Goal: Task Accomplishment & Management: Use online tool/utility

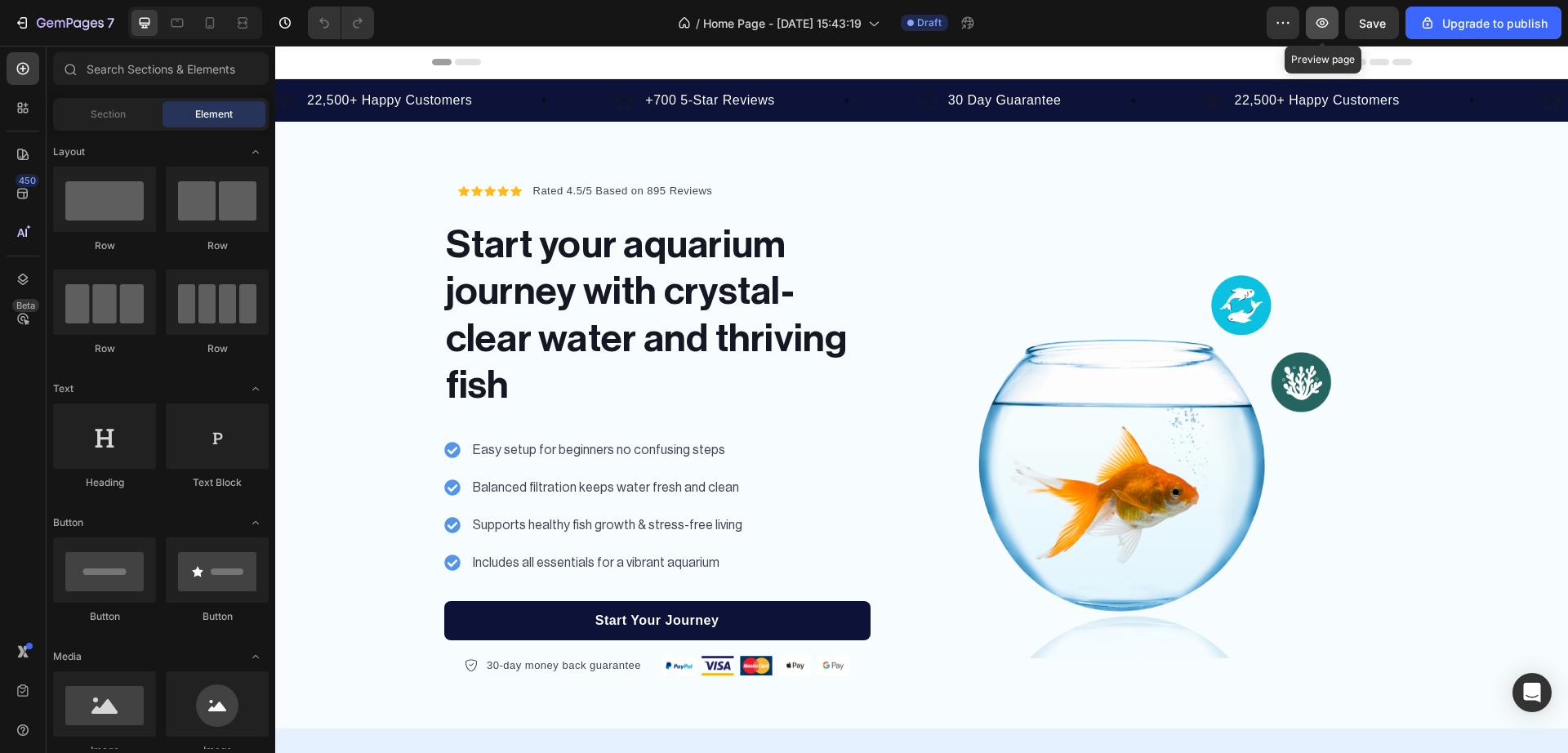
click at [1328, 27] on icon "button" at bounding box center [1322, 22] width 16 height 16
click at [1324, 24] on icon "button" at bounding box center [1321, 22] width 4 height 4
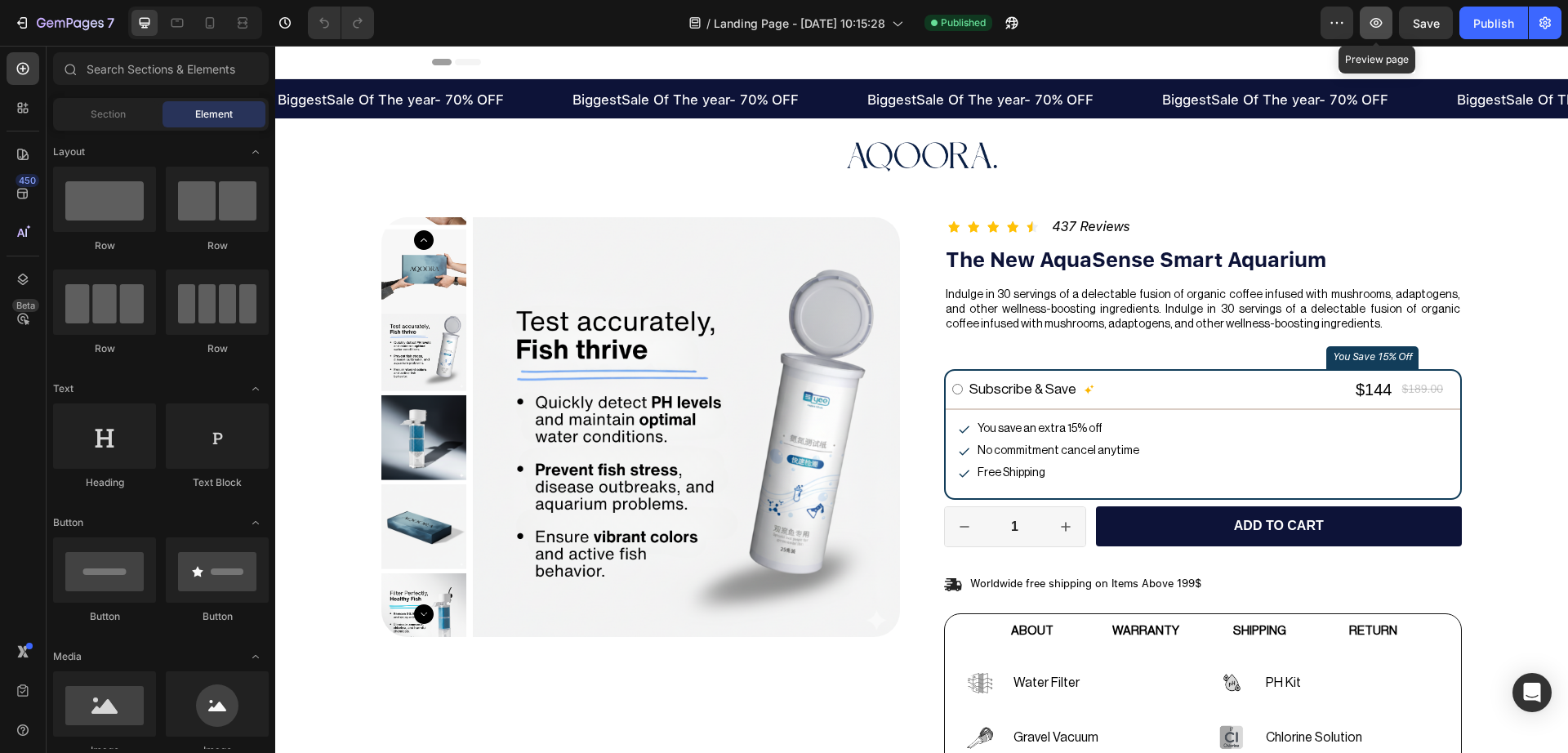
click at [1371, 14] on icon "button" at bounding box center [1376, 22] width 16 height 16
click at [218, 28] on icon at bounding box center [209, 22] width 16 height 16
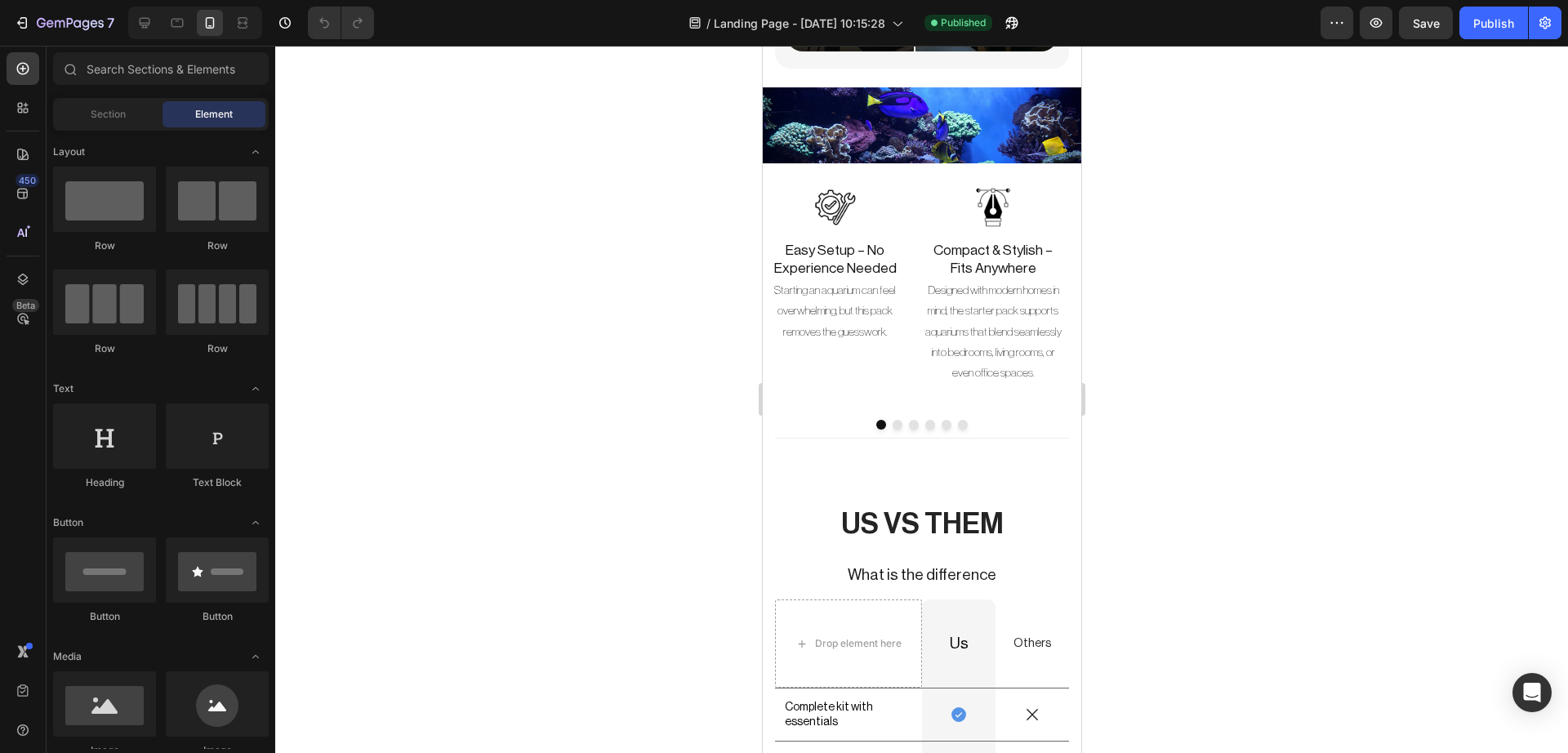
scroll to position [4146, 0]
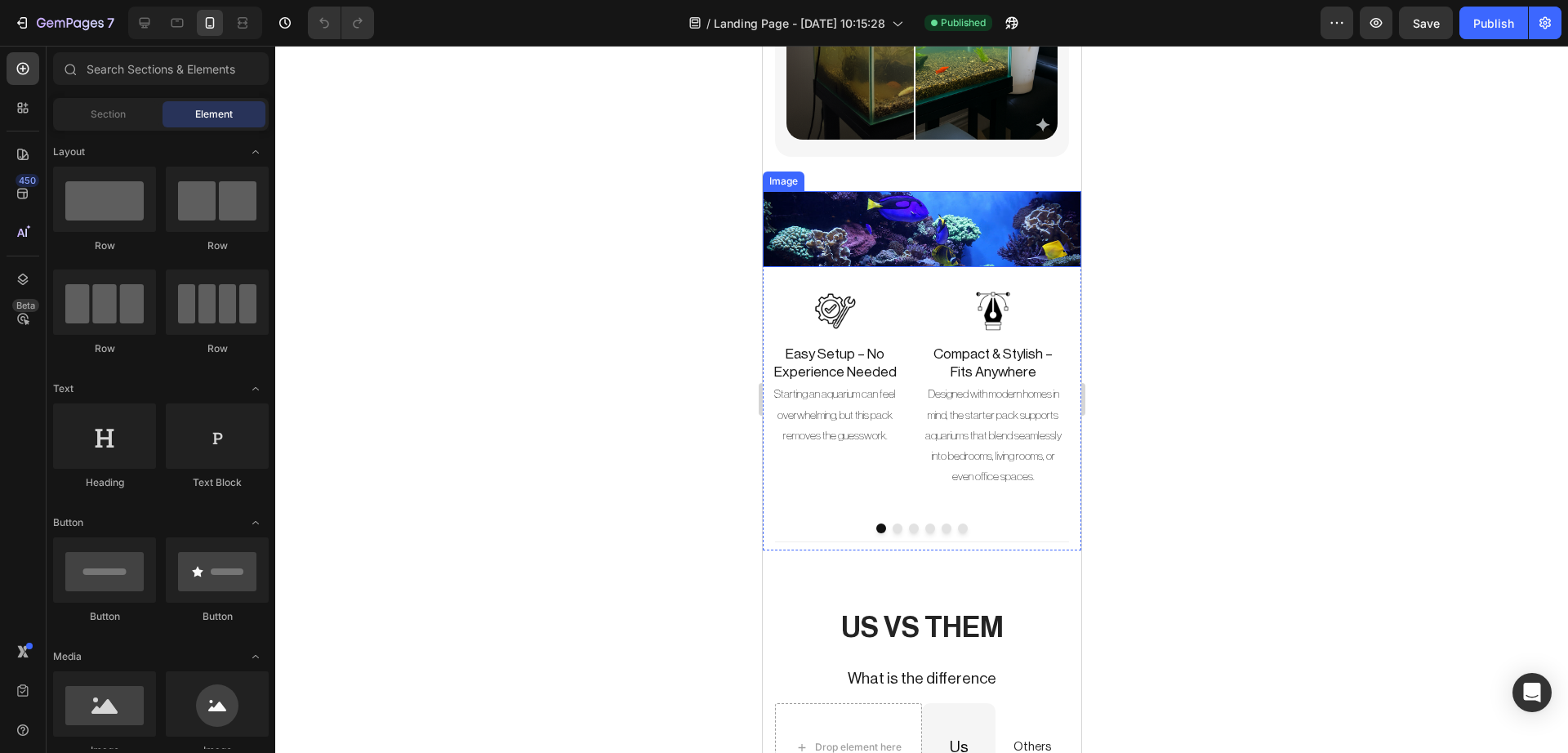
click at [962, 230] on img at bounding box center [921, 229] width 318 height 76
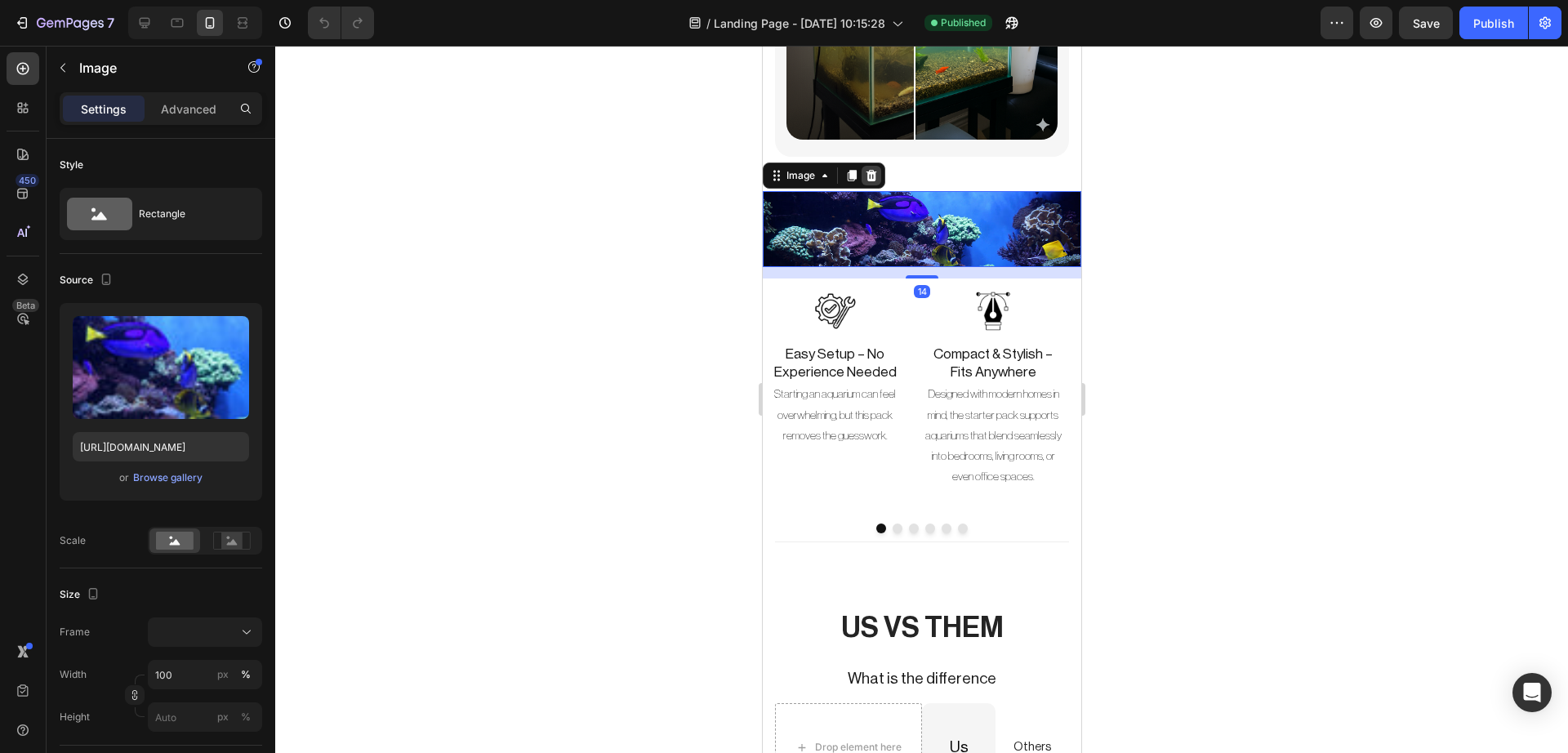
click at [869, 170] on icon at bounding box center [871, 175] width 11 height 12
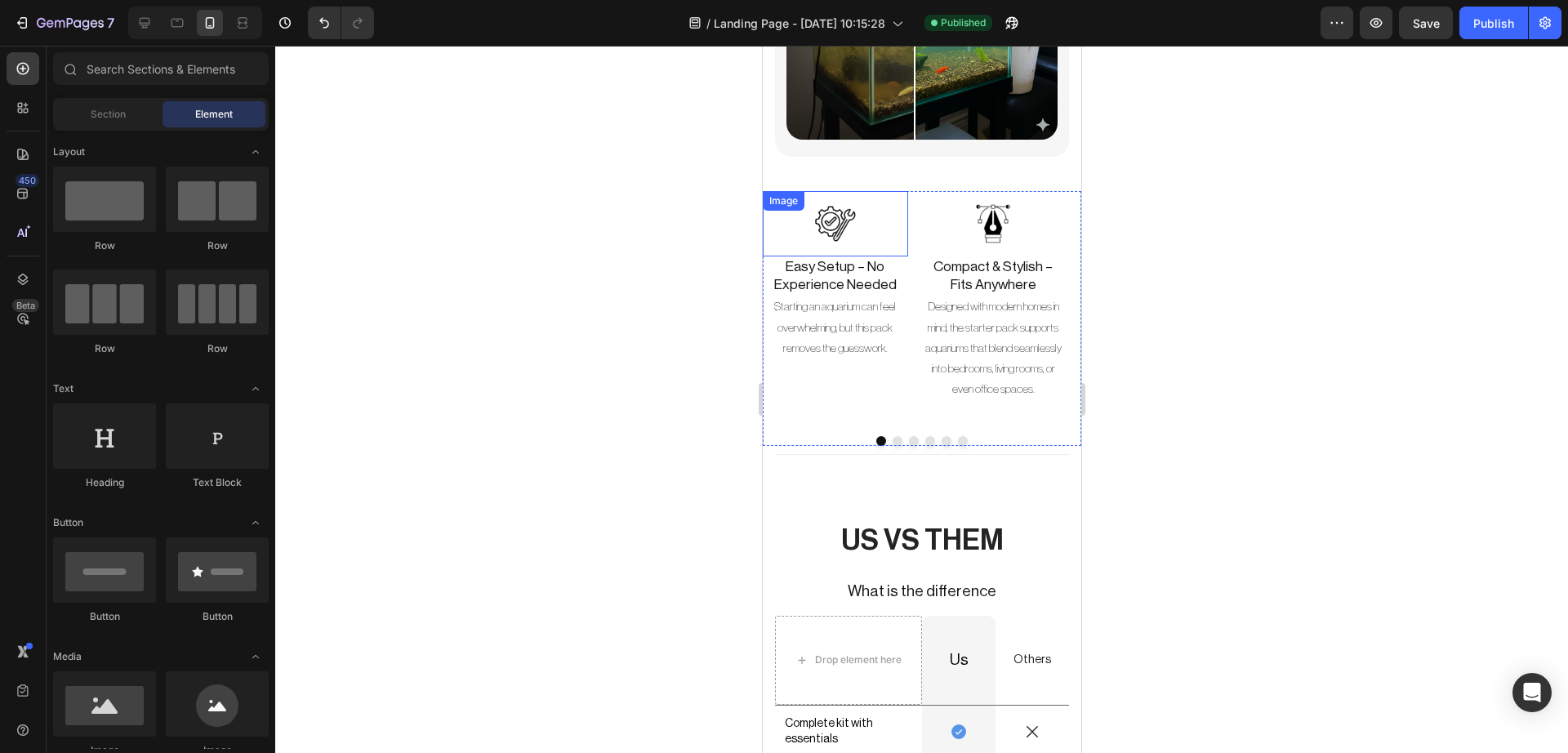
click at [850, 193] on img at bounding box center [834, 223] width 66 height 66
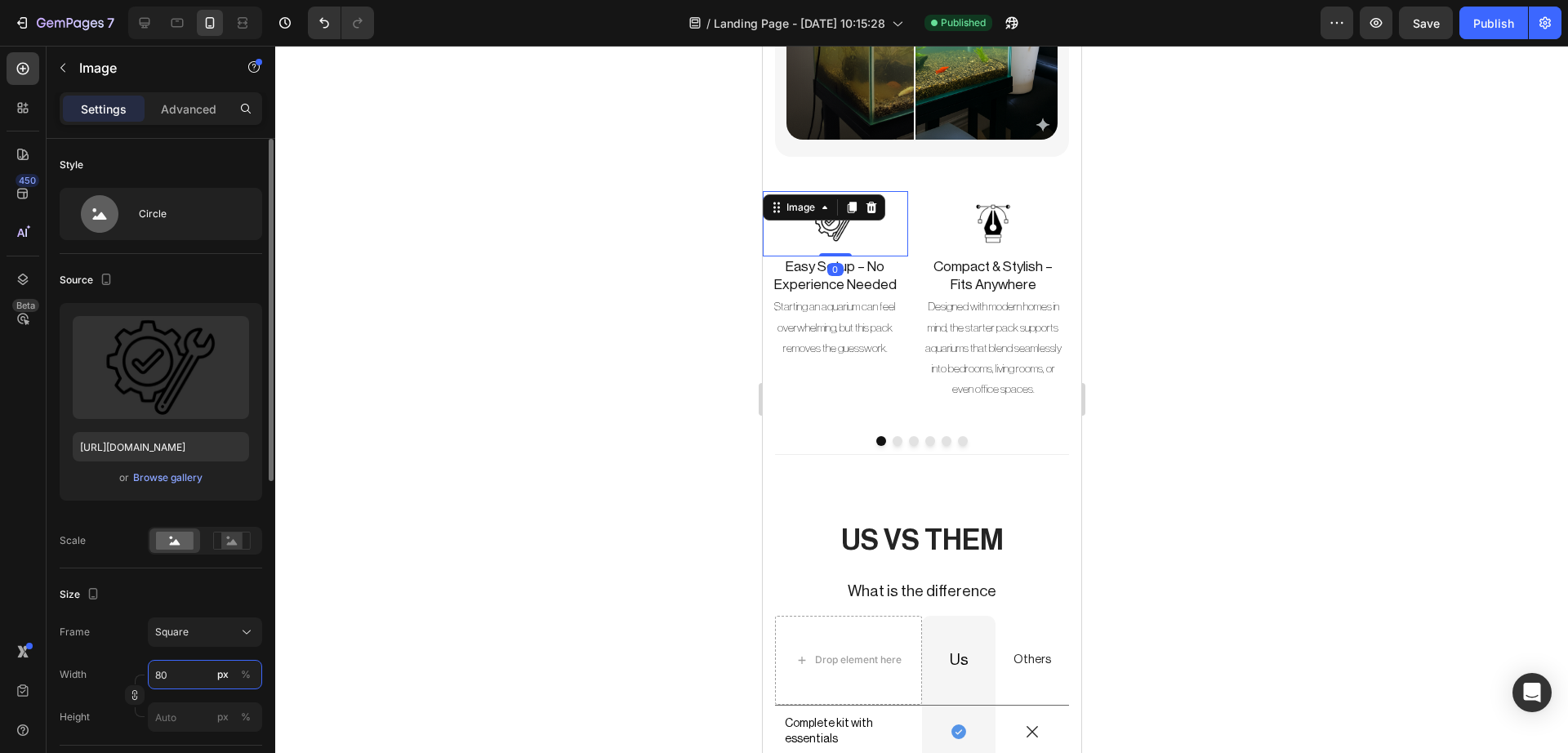
click at [174, 671] on input "80" at bounding box center [204, 675] width 114 height 30
type input "5"
type input "50"
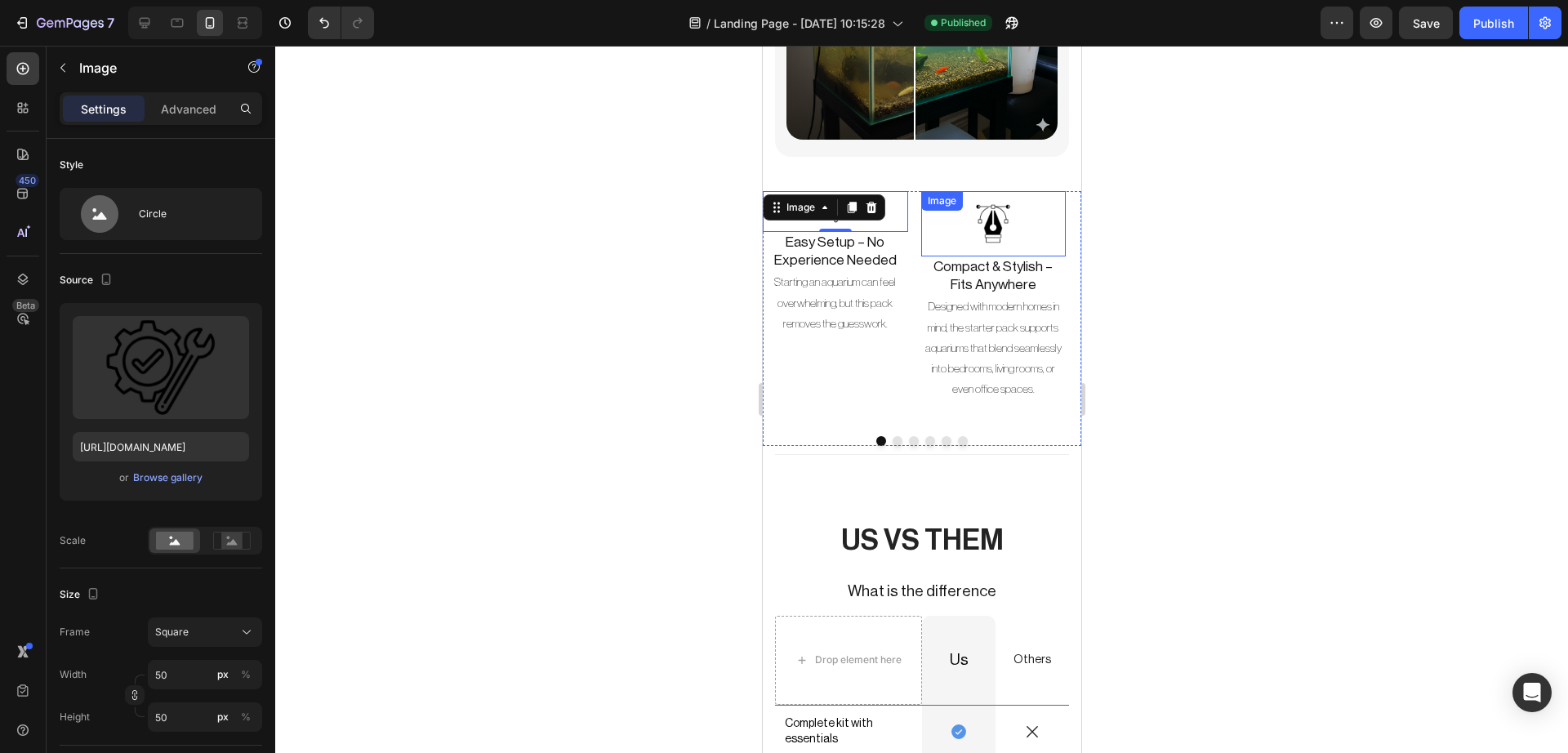
click at [1004, 199] on img at bounding box center [992, 223] width 66 height 66
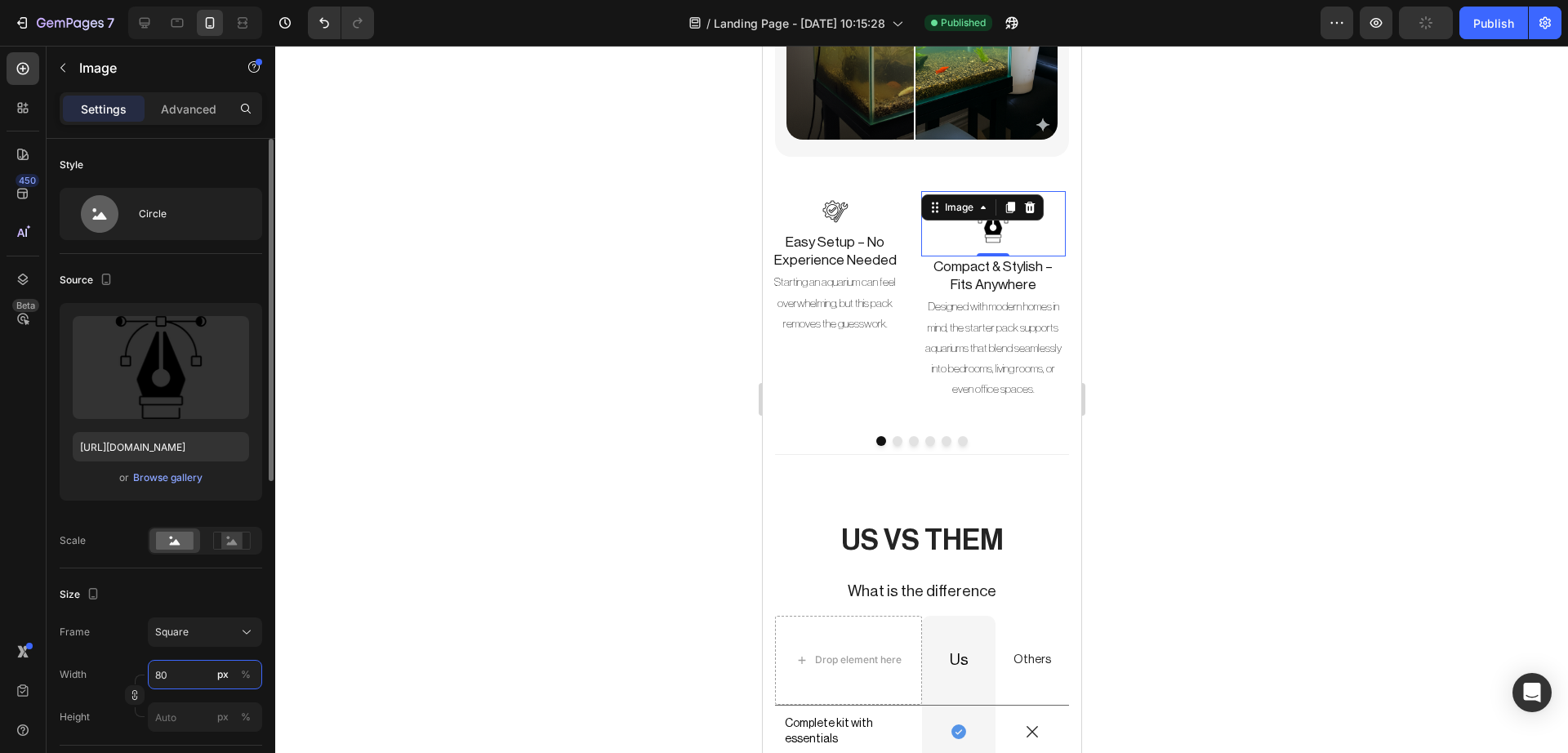
click at [171, 663] on input "80" at bounding box center [204, 675] width 114 height 30
type input "5"
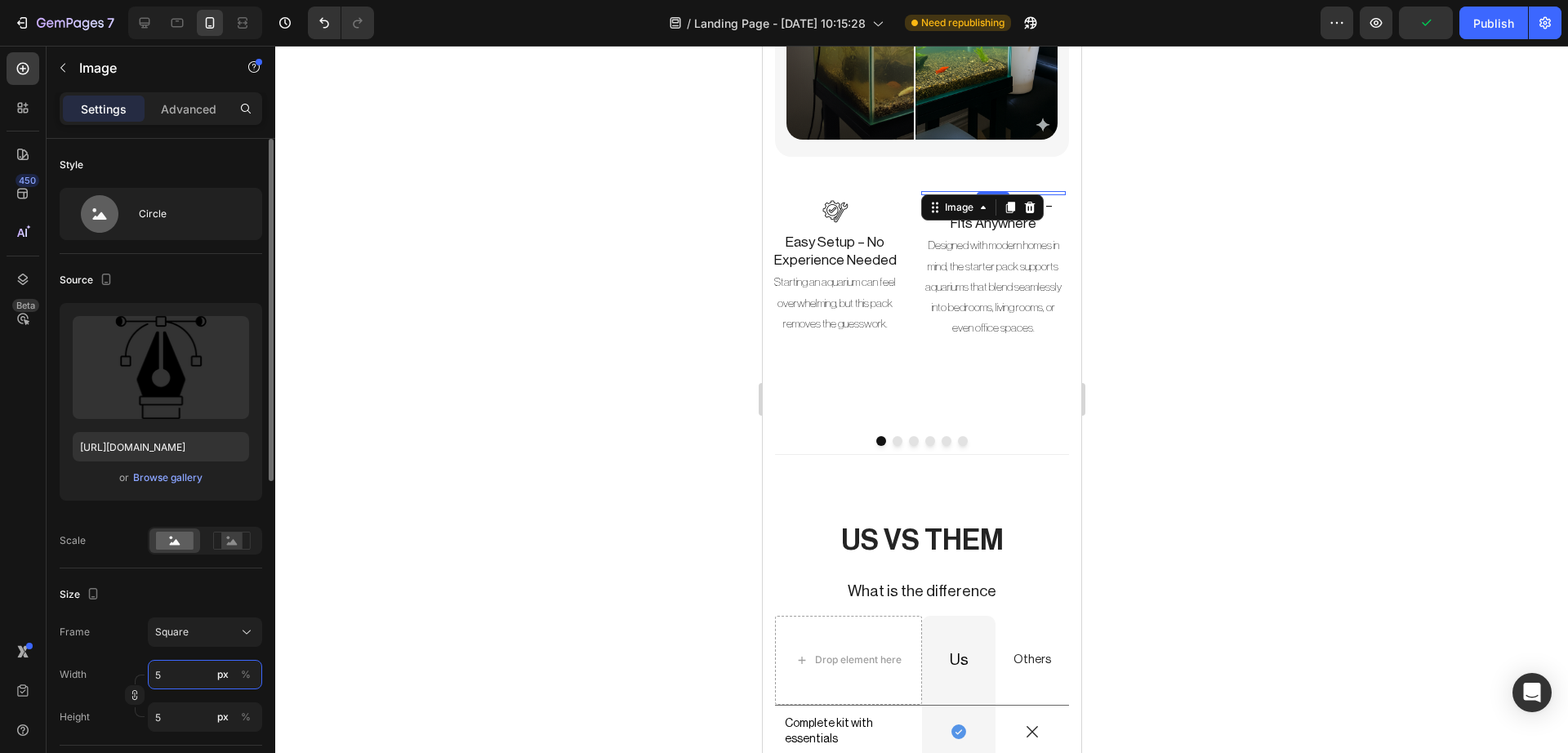
type input "50"
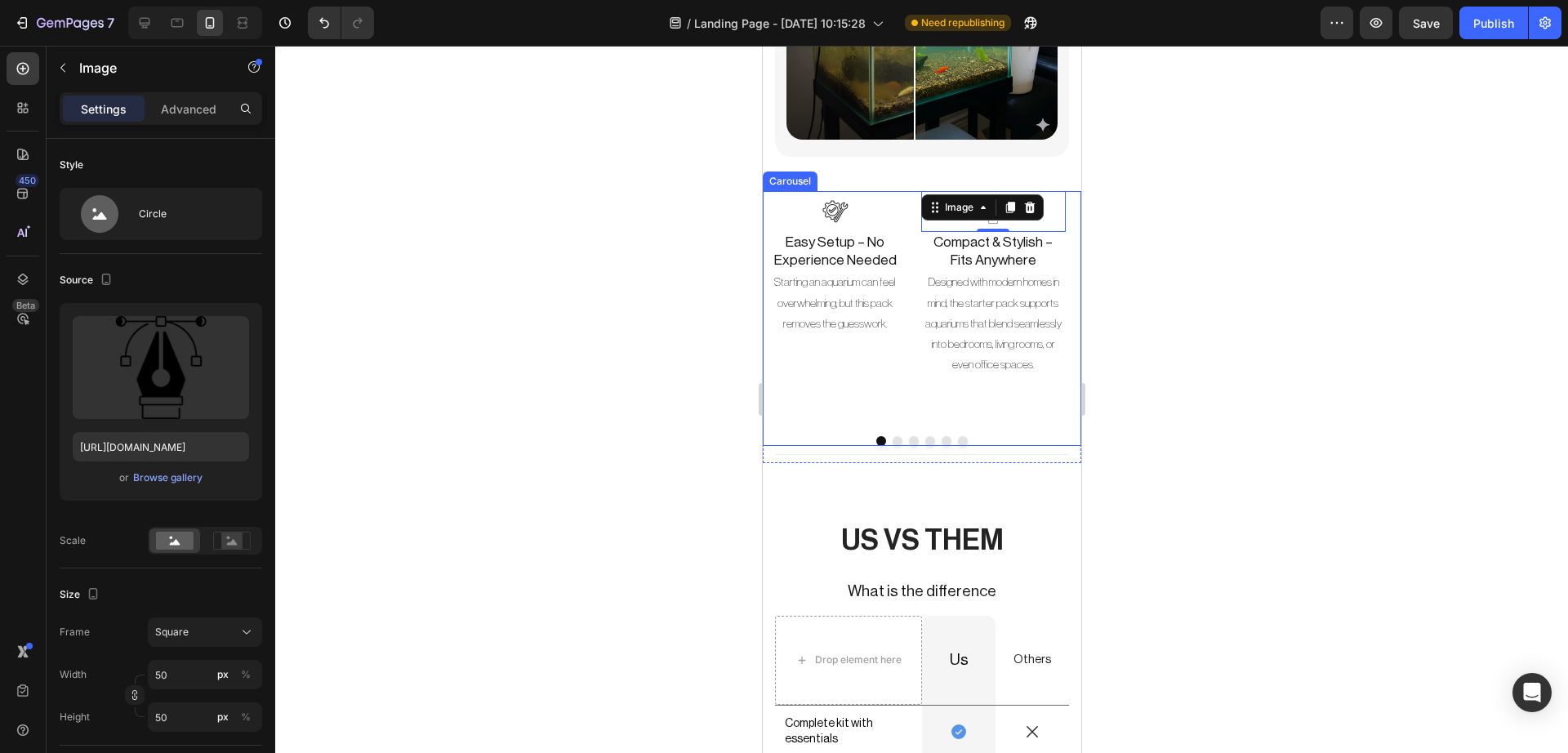
click at [908, 436] on button "Dot" at bounding box center [913, 441] width 10 height 10
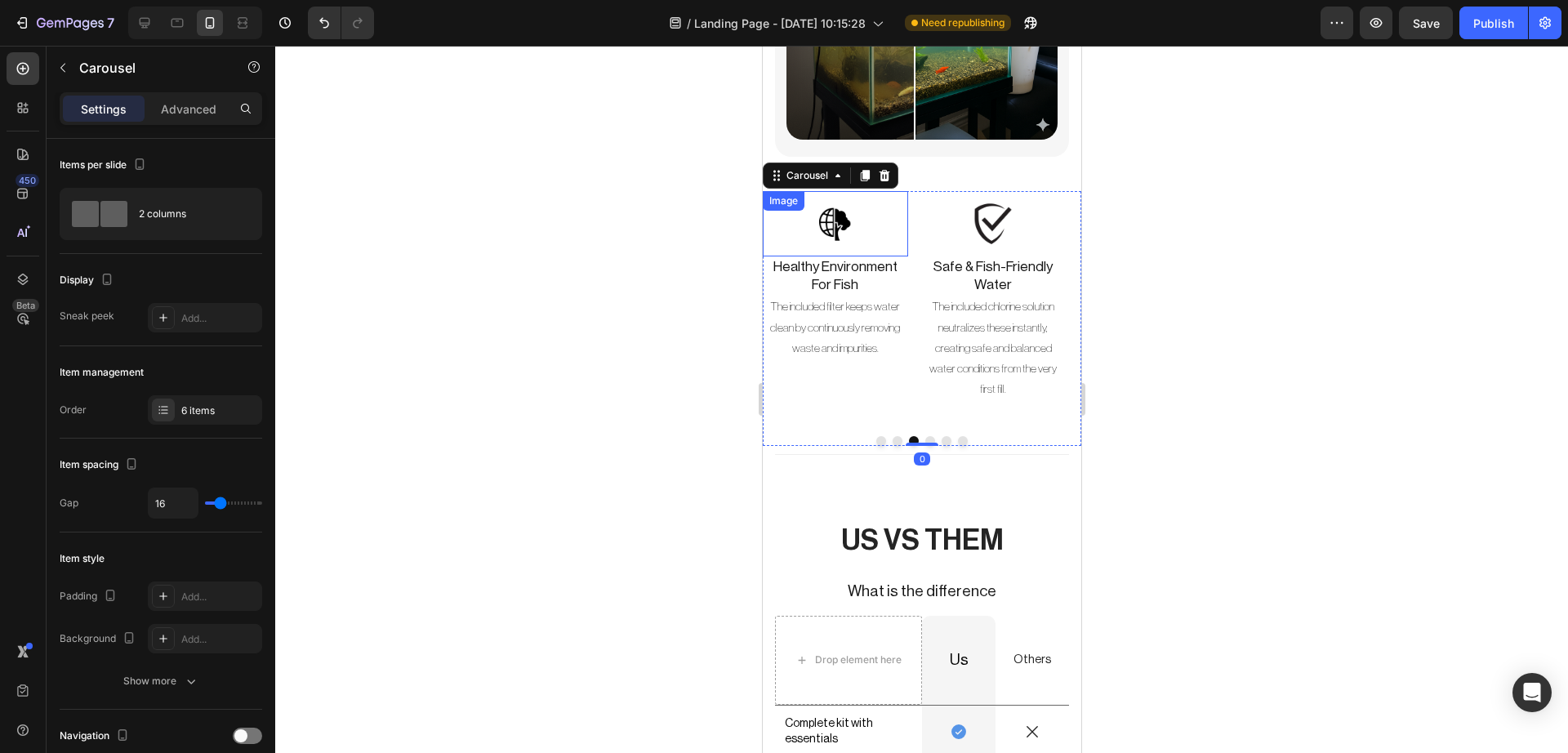
click at [850, 210] on img at bounding box center [834, 223] width 66 height 66
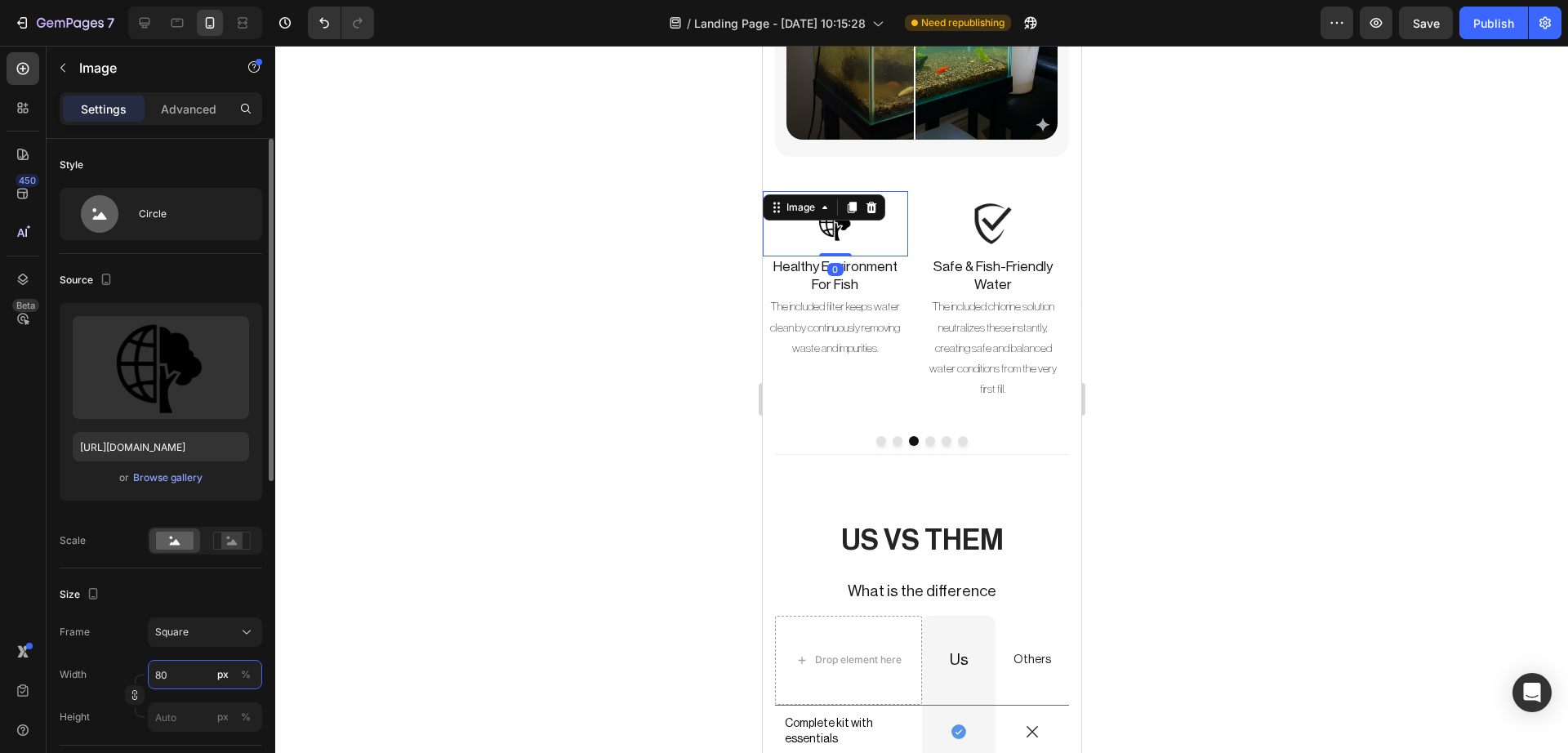
click at [164, 682] on input "80" at bounding box center [204, 675] width 114 height 30
type input "5"
type input "50"
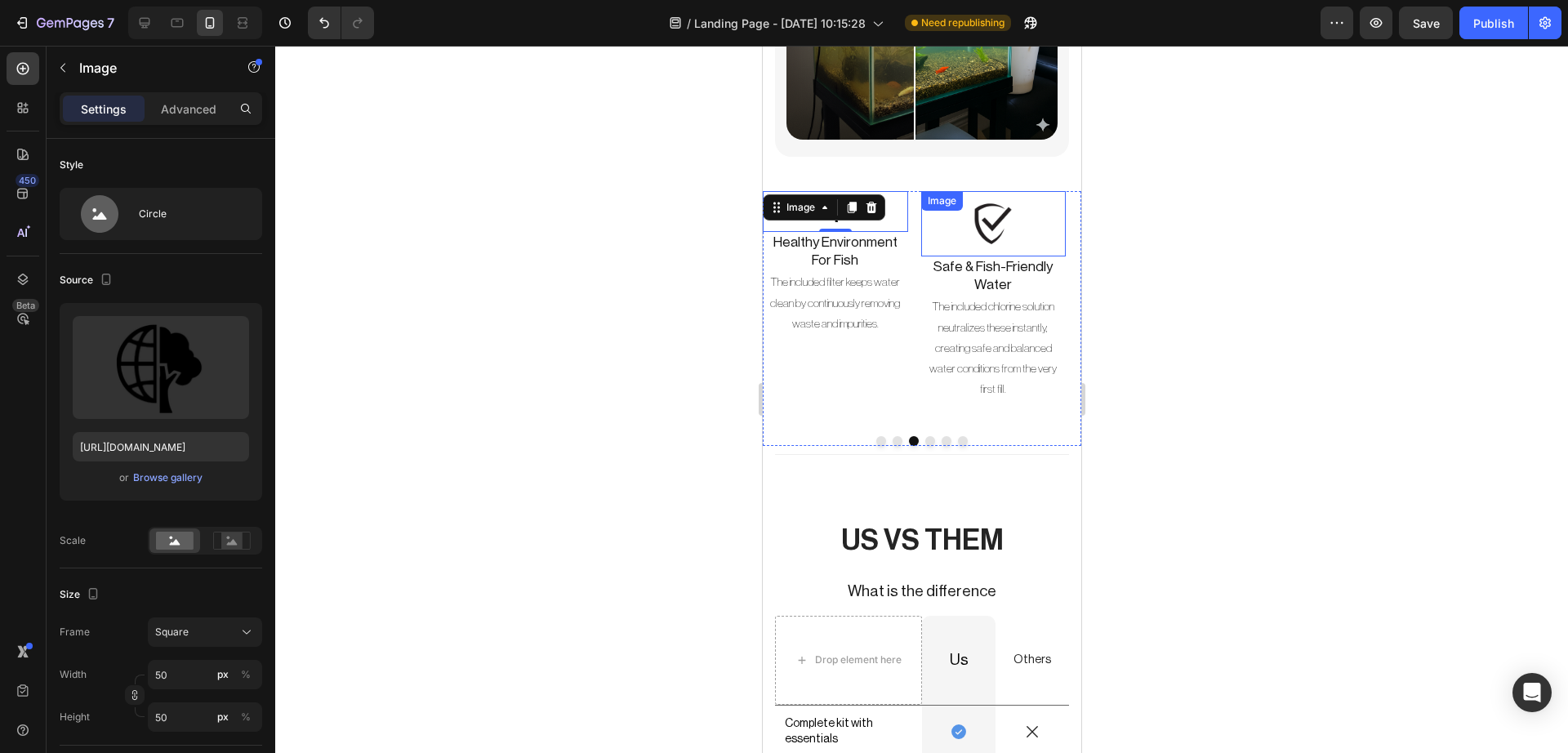
click at [1000, 212] on img at bounding box center [992, 223] width 66 height 66
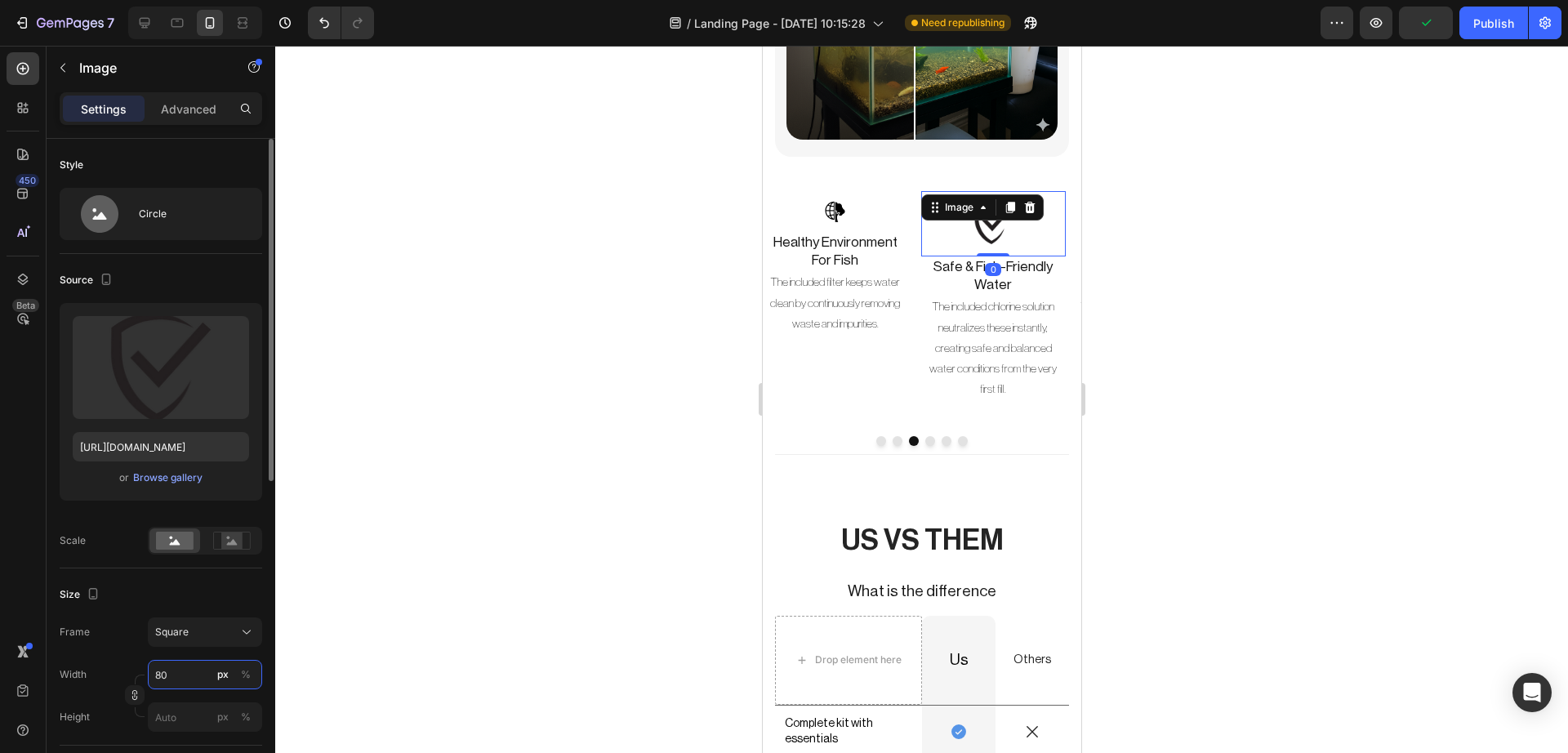
click at [173, 679] on input "80" at bounding box center [204, 675] width 114 height 30
type input "5"
type input "50"
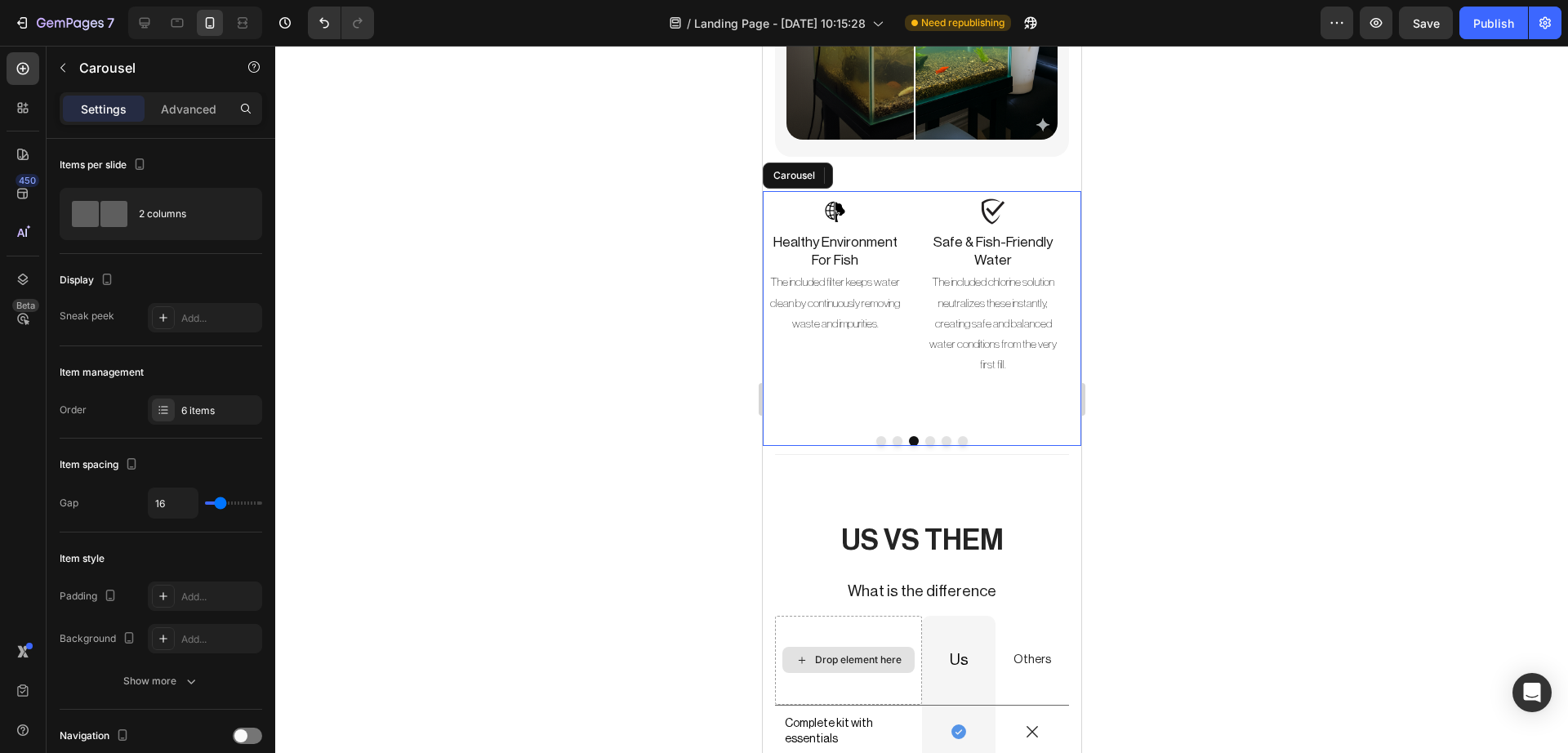
click at [940, 436] on button "Dot" at bounding box center [945, 441] width 10 height 10
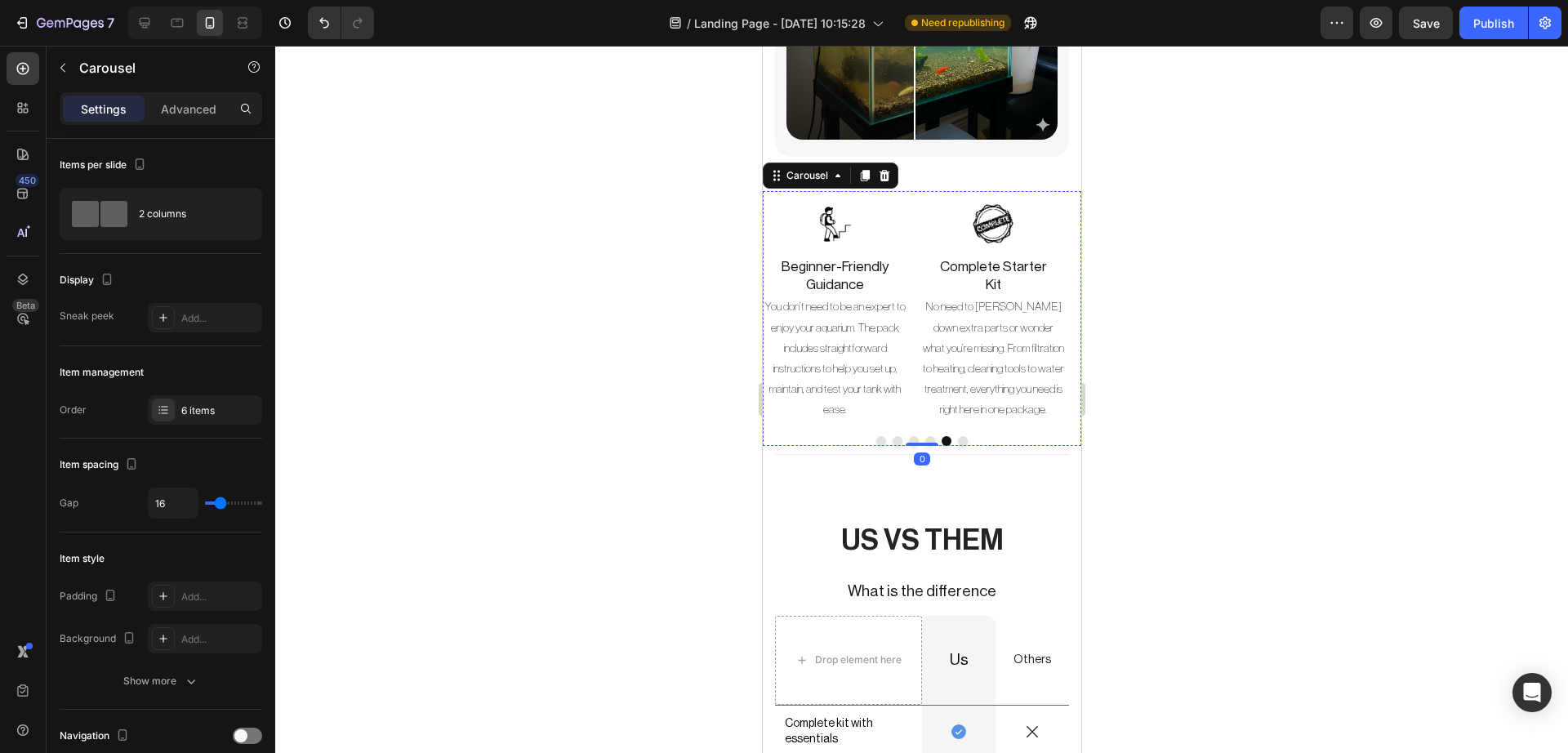
click at [834, 205] on img at bounding box center [834, 223] width 66 height 66
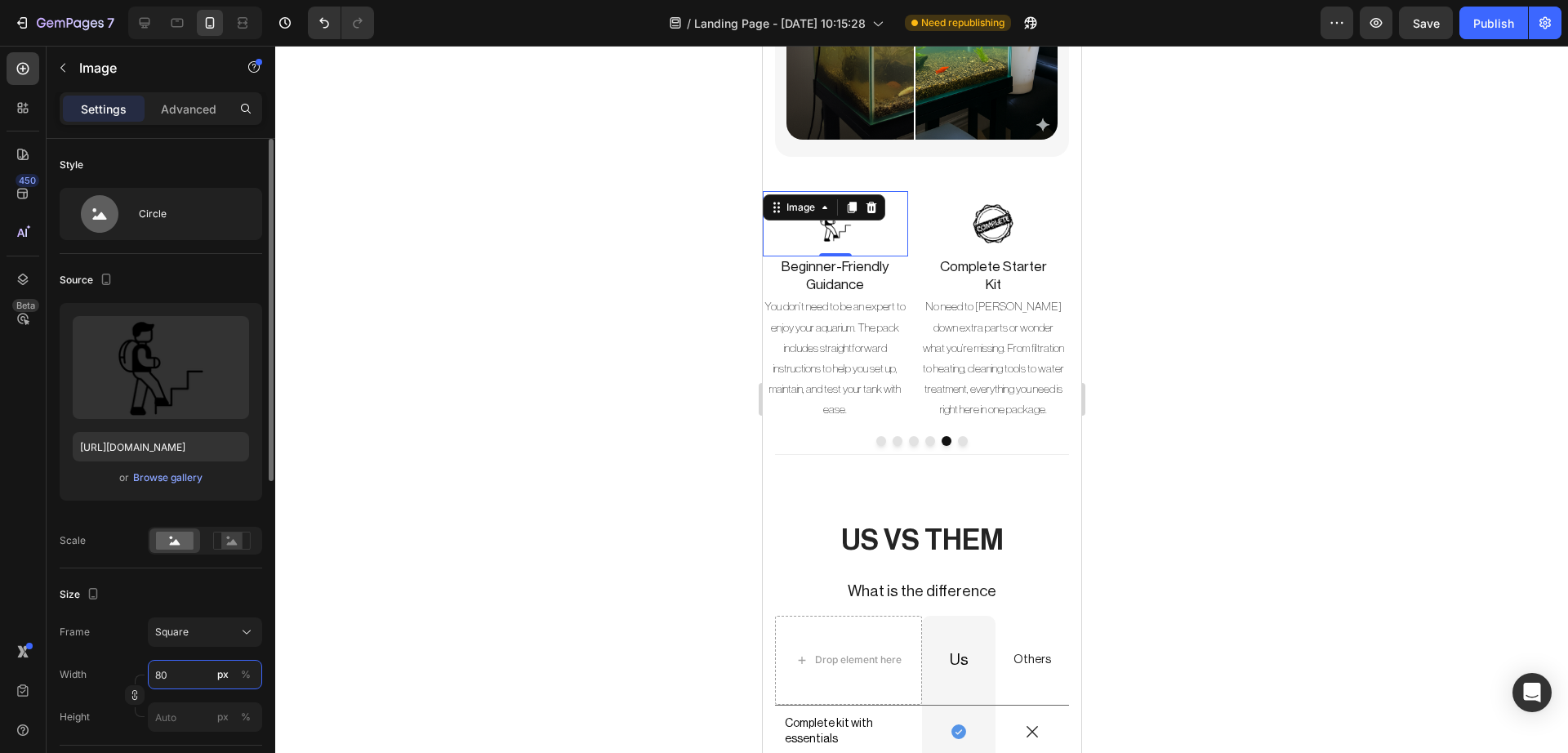
click at [165, 671] on input "80" at bounding box center [204, 675] width 114 height 30
type input "5"
type input "50"
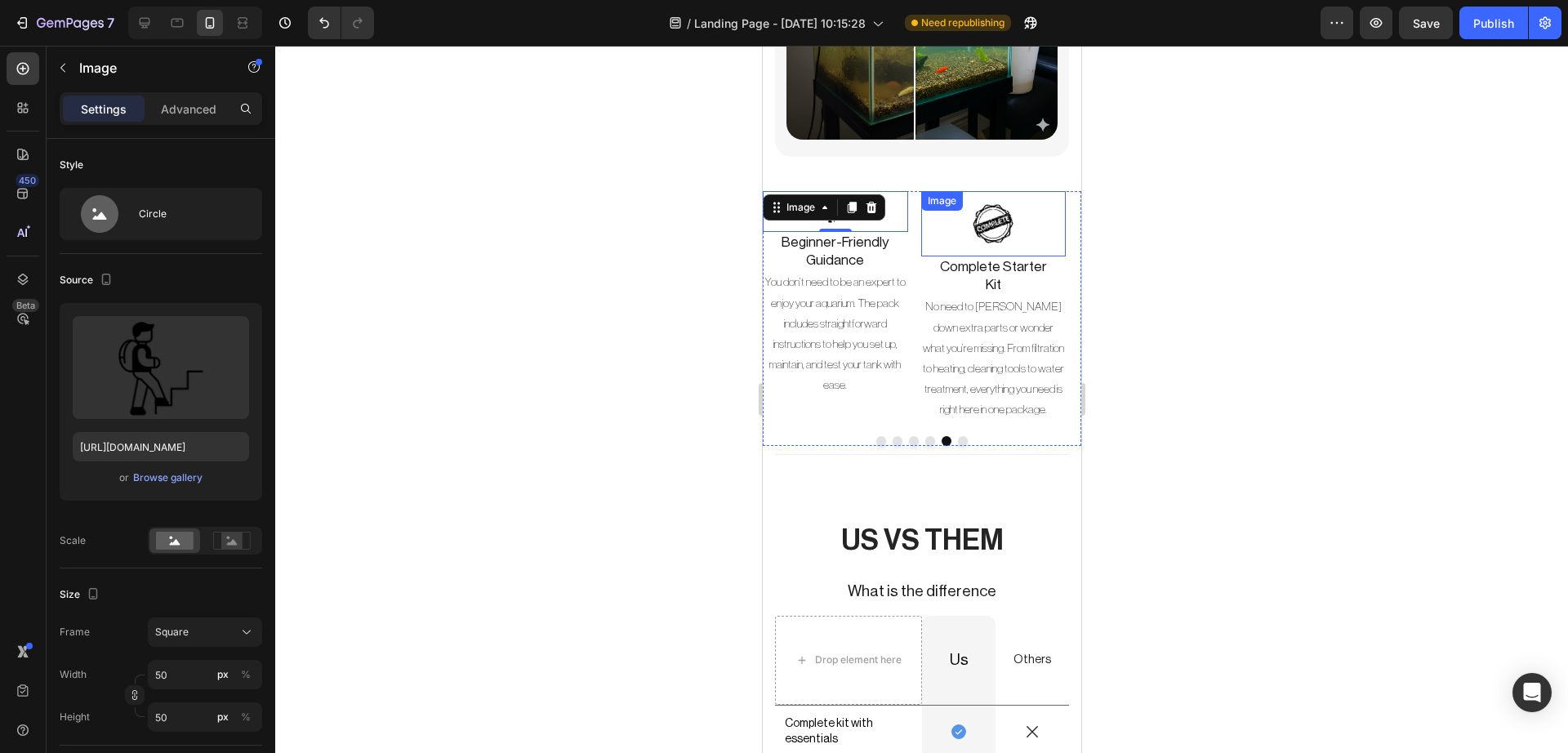
click at [1007, 201] on img at bounding box center [992, 223] width 66 height 66
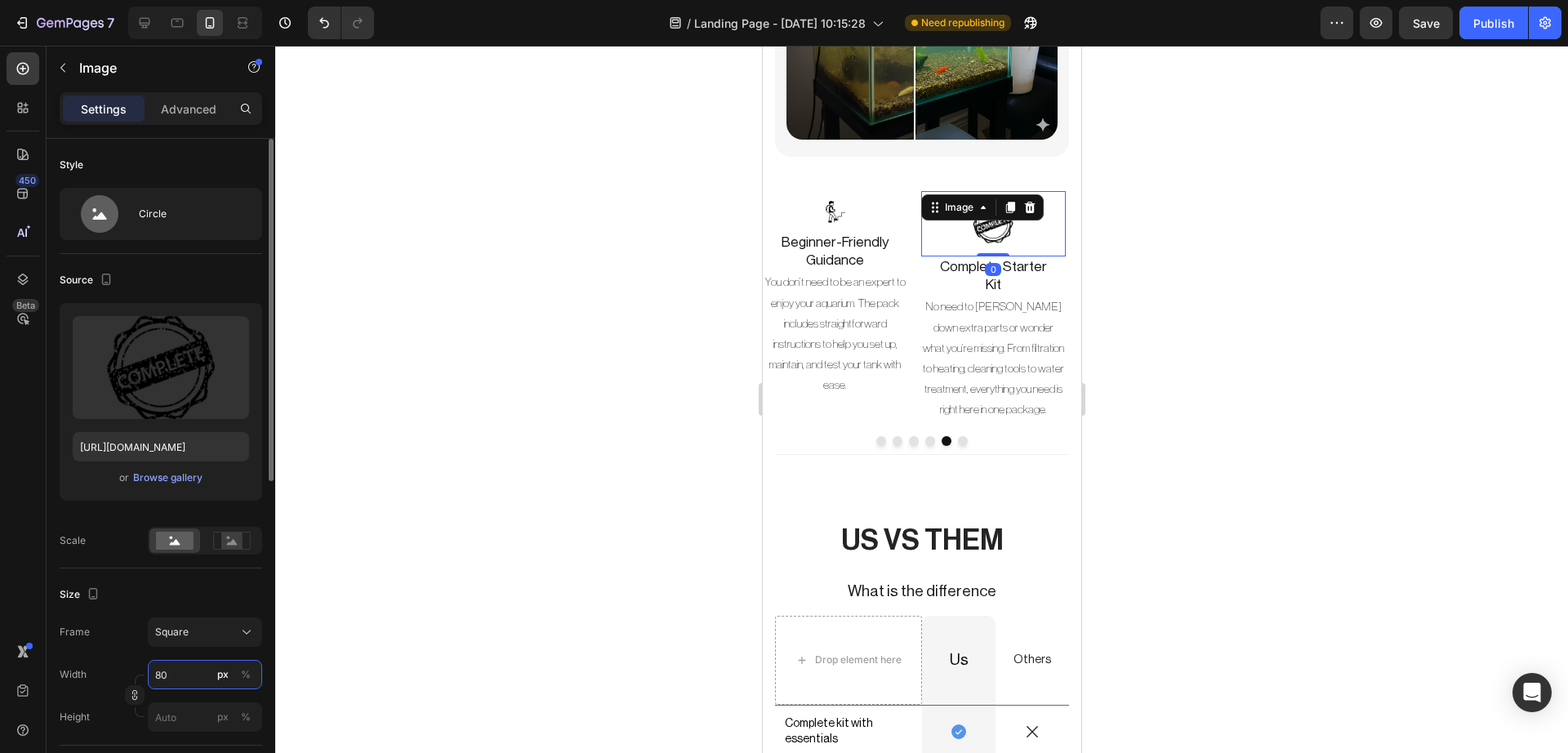
click at [191, 675] on input "80" at bounding box center [204, 675] width 114 height 30
type input "5"
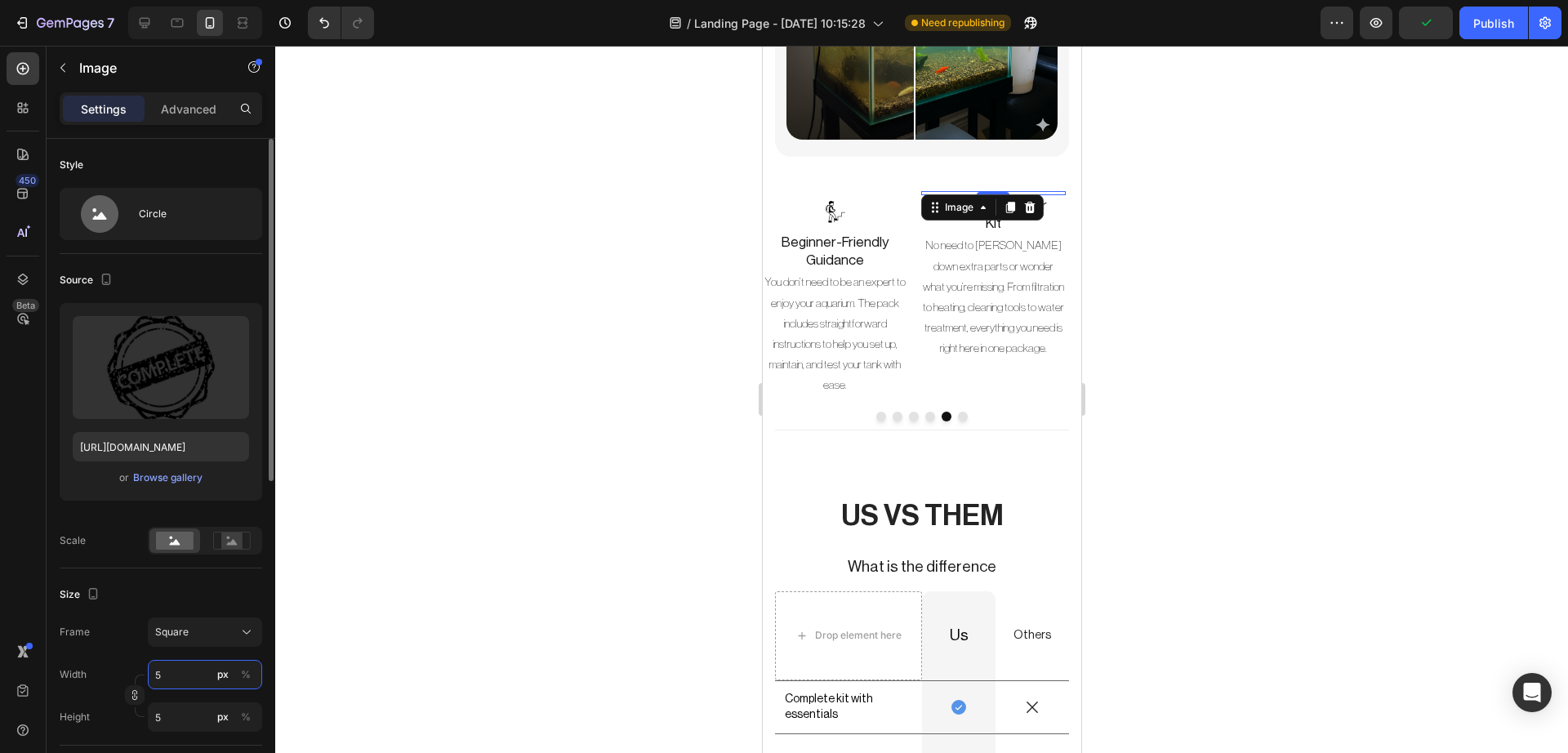
type input "50"
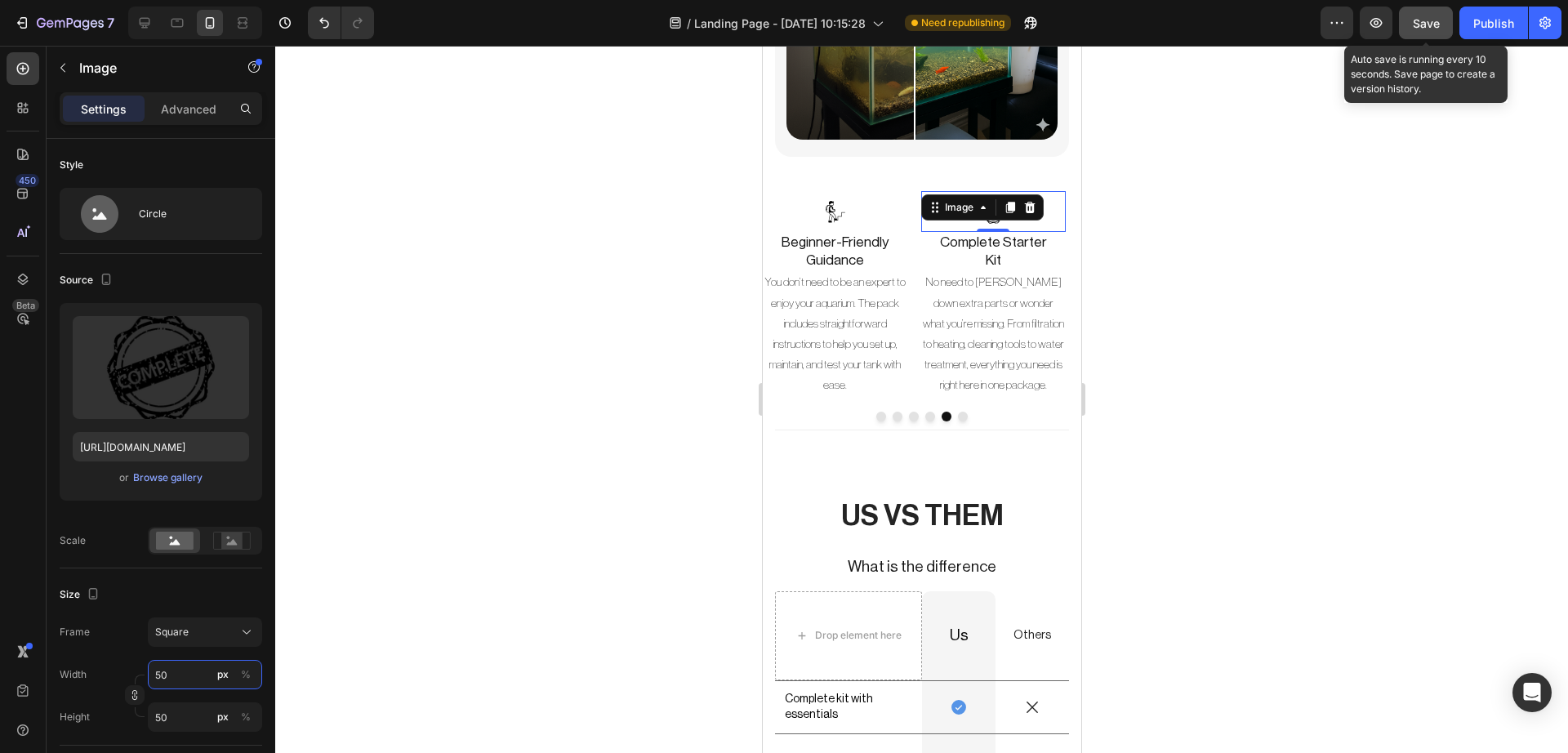
type input "50"
click at [1437, 11] on button "Save" at bounding box center [1426, 22] width 54 height 32
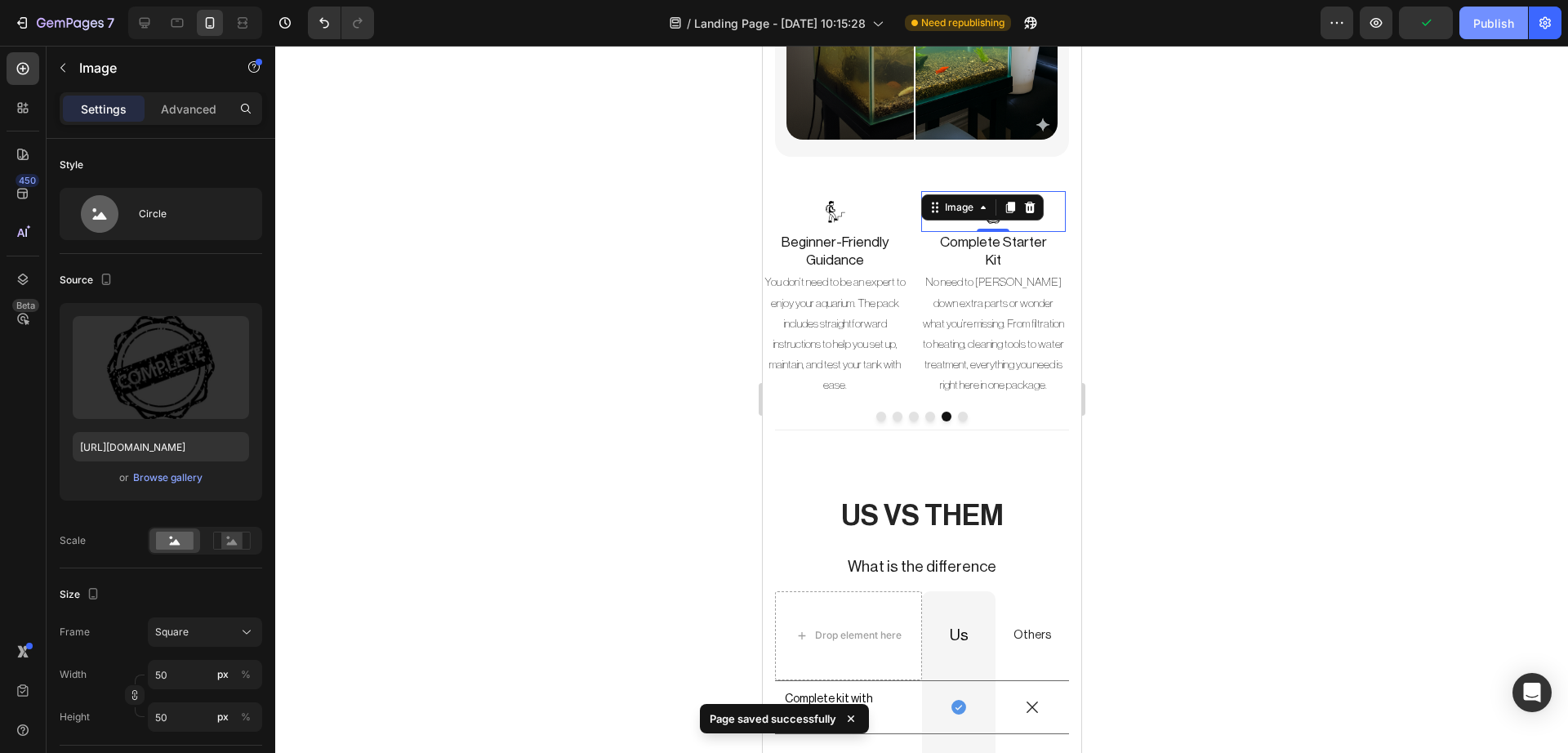
click at [1492, 25] on div "Publish" at bounding box center [1492, 22] width 40 height 17
